Goal: Transaction & Acquisition: Purchase product/service

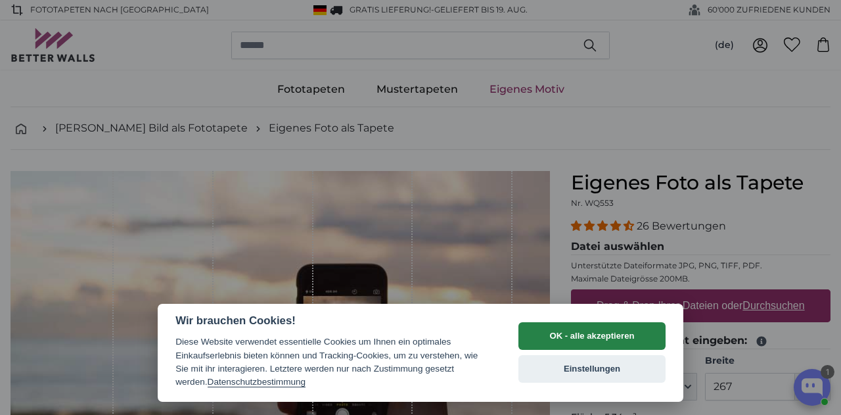
click at [597, 337] on button "OK - alle akzeptieren" at bounding box center [592, 336] width 147 height 28
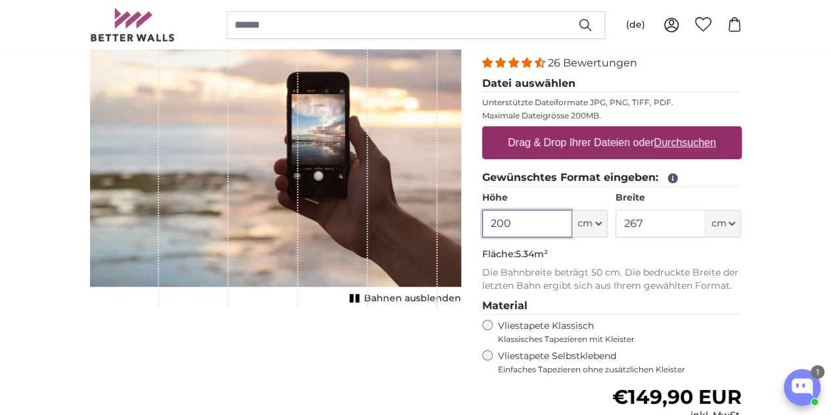
scroll to position [197, 0]
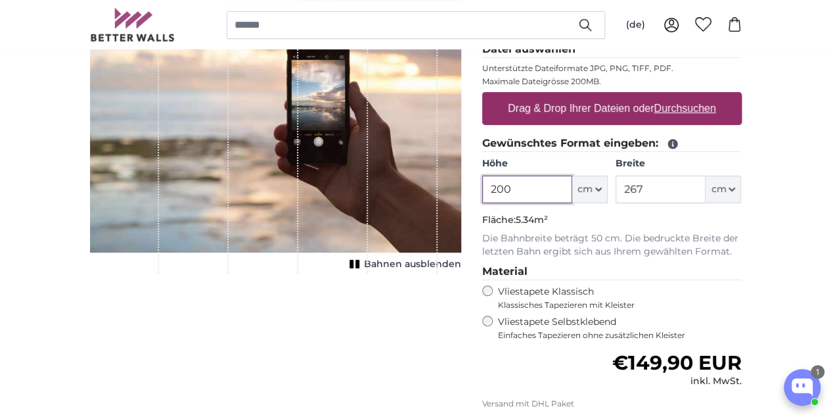
drag, startPoint x: 605, startPoint y: 187, endPoint x: 682, endPoint y: 181, distance: 77.2
click at [608, 181] on div "200 ft cm Centimeter (cm) Inches (inch) Feet (ft. in.)" at bounding box center [545, 189] width 126 height 28
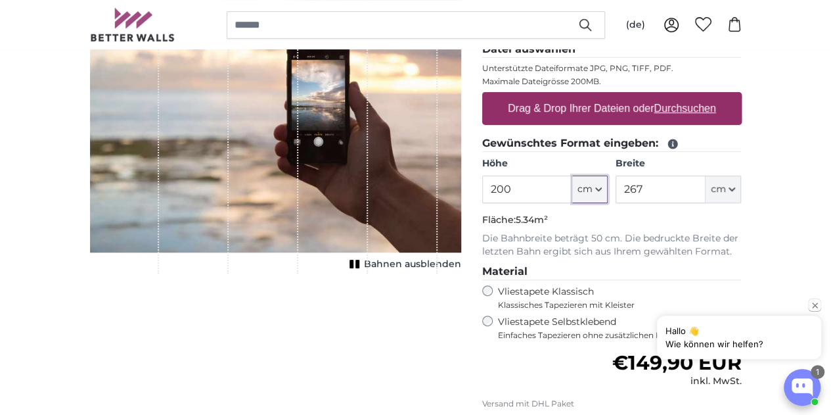
click at [608, 180] on button "cm" at bounding box center [589, 189] width 35 height 28
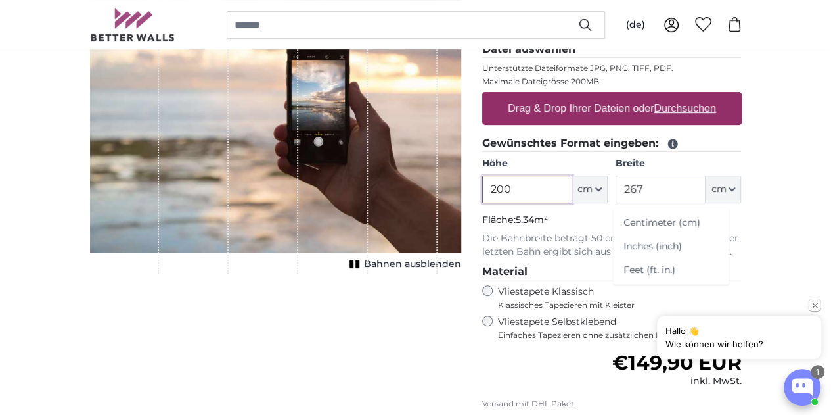
drag, startPoint x: 619, startPoint y: 189, endPoint x: 537, endPoint y: 173, distance: 83.7
click at [537, 173] on product-detail "Abbrechen Bild zuschneiden Bahnen ausblenden Eigenes Foto als Tapete Nr. WQ553 …" at bounding box center [416, 259] width 673 height 613
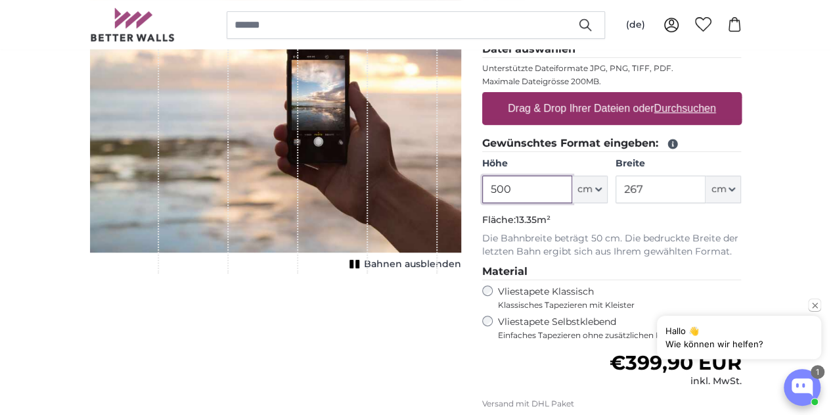
type input "500"
drag, startPoint x: 737, startPoint y: 187, endPoint x: 666, endPoint y: 172, distance: 72.4
click at [666, 172] on div "Höhe 500 ft cm Centimeter (cm) Inches (inch) Feet (ft. in.) Breite 267 ft cm Ce…" at bounding box center [612, 180] width 260 height 46
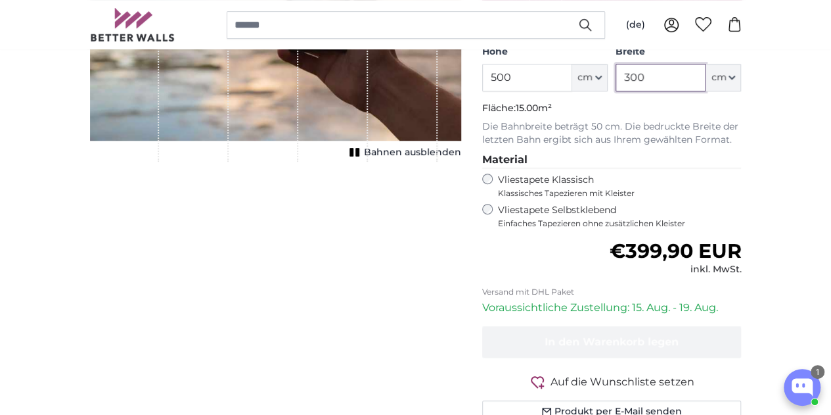
scroll to position [329, 0]
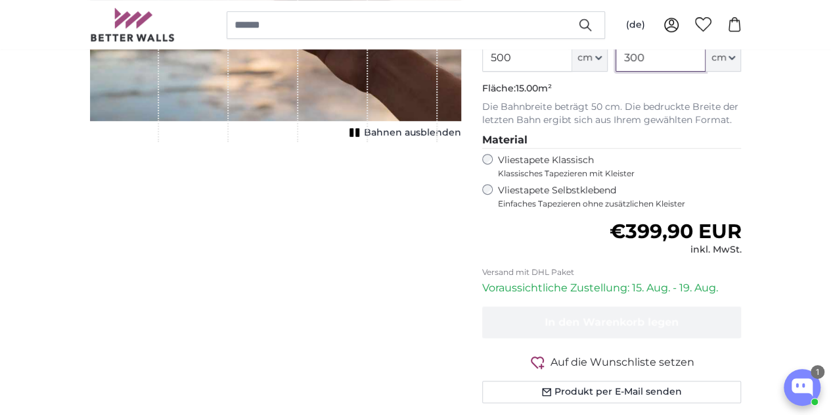
type input "300"
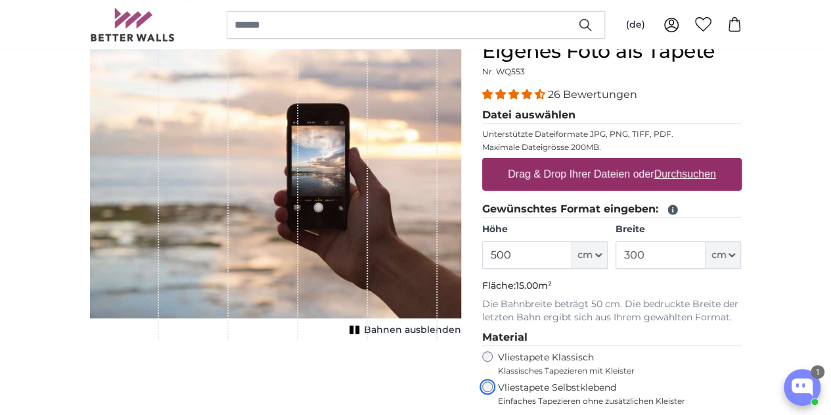
scroll to position [66, 0]
